Goal: Navigation & Orientation: Find specific page/section

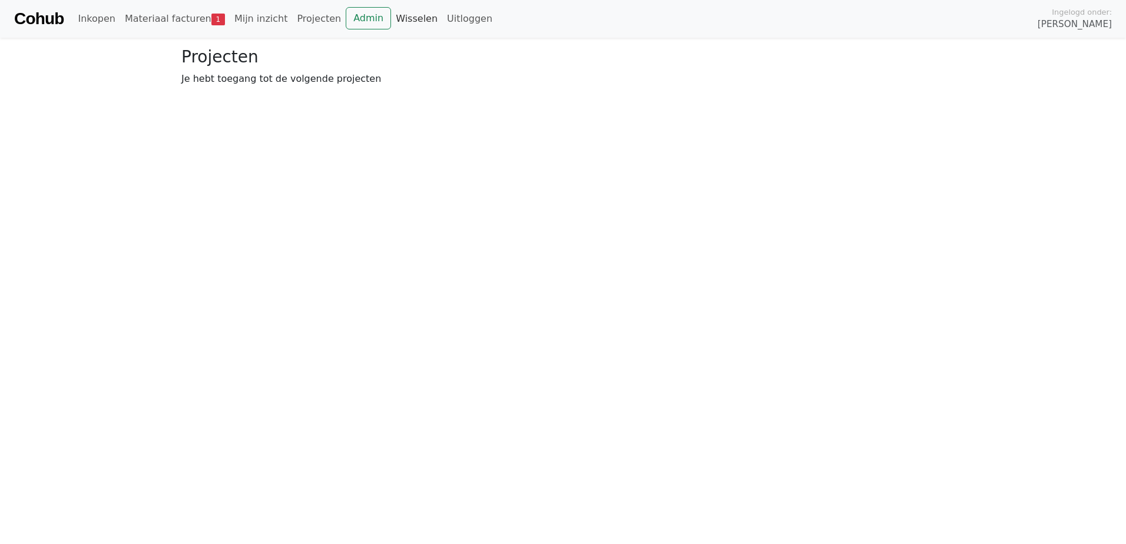
click at [395, 19] on link "Wisselen" at bounding box center [416, 19] width 51 height 24
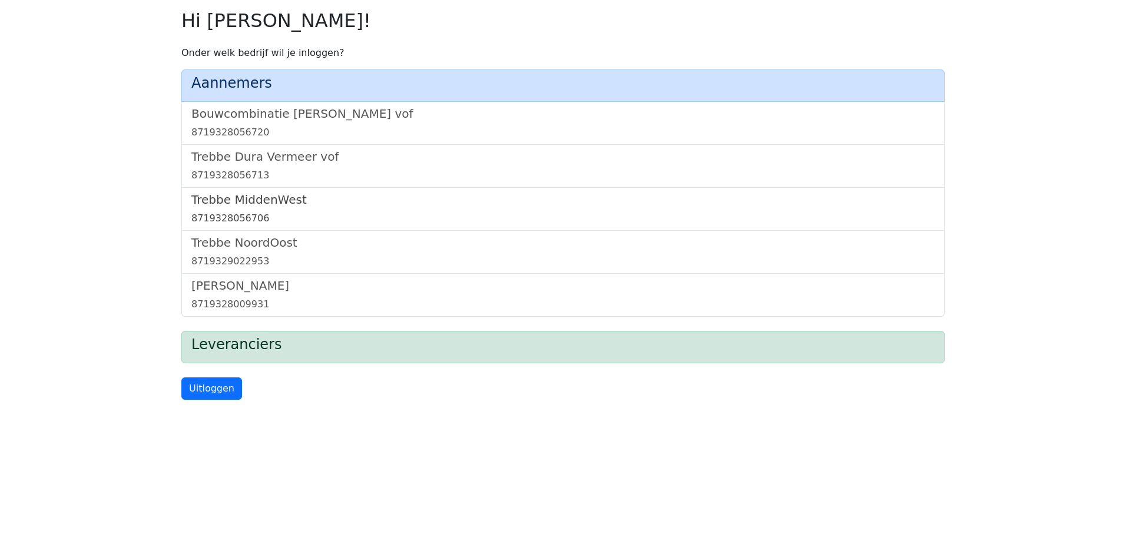
click at [267, 204] on h5 "Trebbe MiddenWest" at bounding box center [562, 200] width 743 height 14
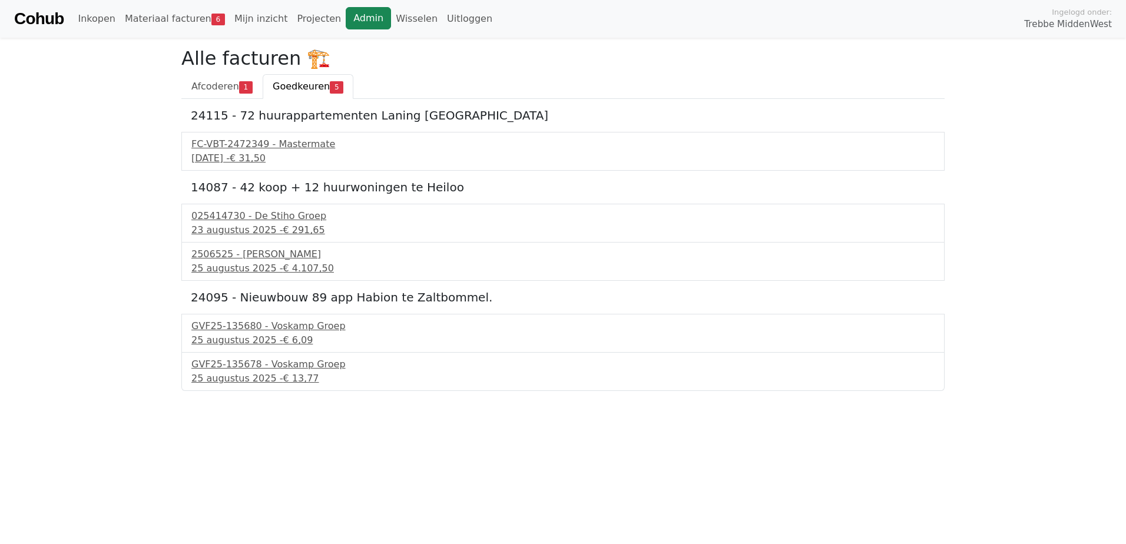
click at [348, 26] on link "Admin" at bounding box center [368, 18] width 45 height 22
